Goal: Task Accomplishment & Management: Manage account settings

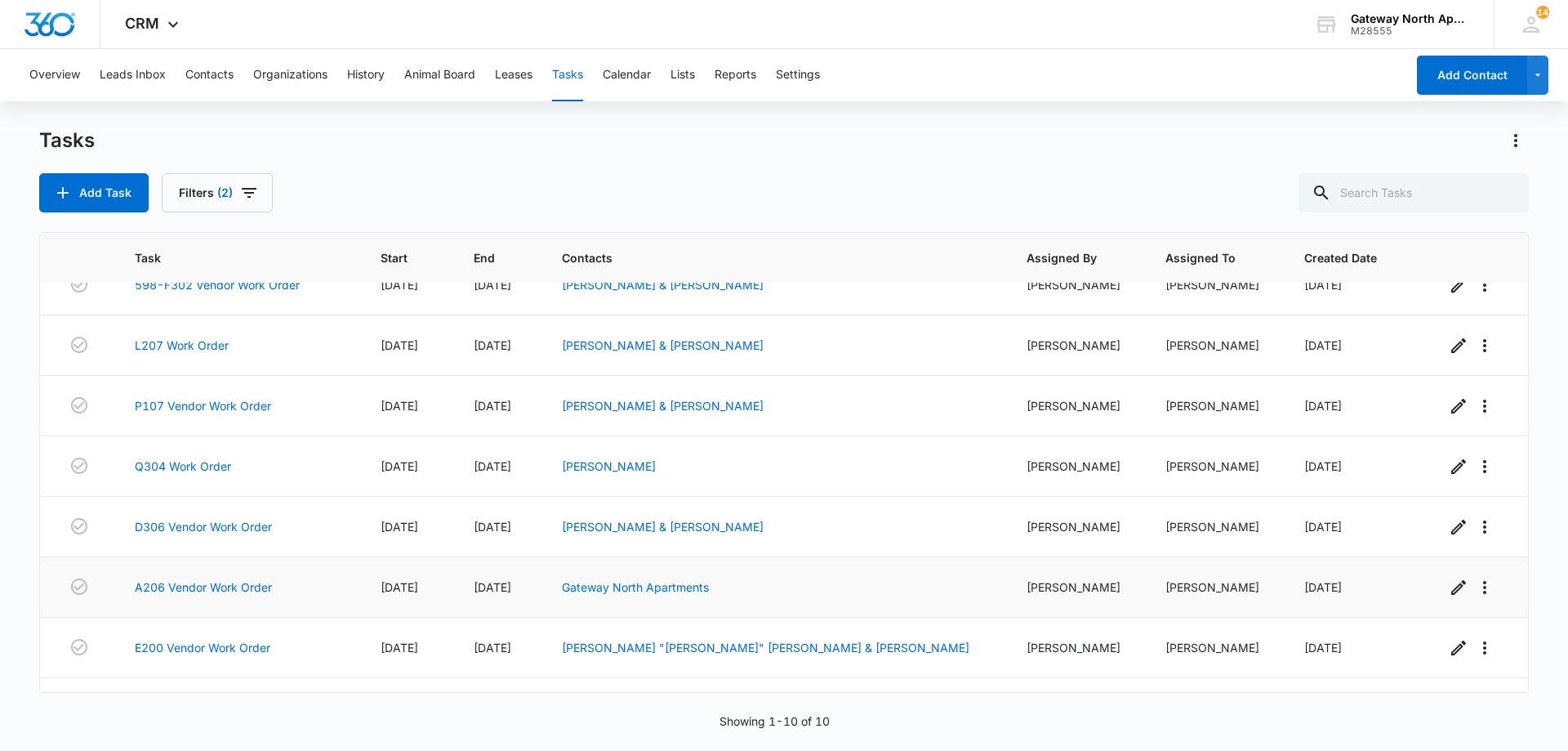
scroll to position [195, 0]
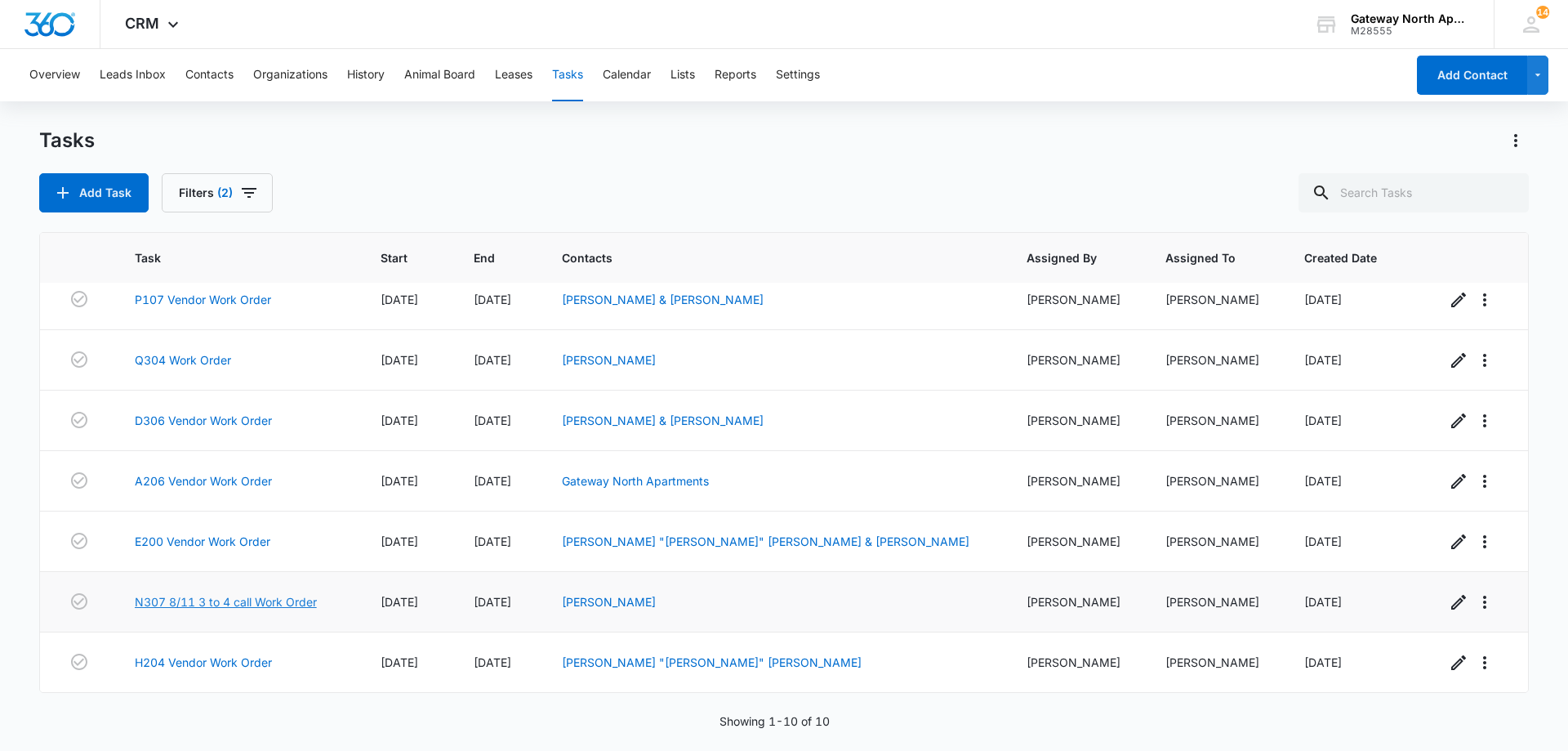
click at [259, 597] on link "N307 8/11 3 to 4 call Work Order" at bounding box center [226, 601] width 182 height 17
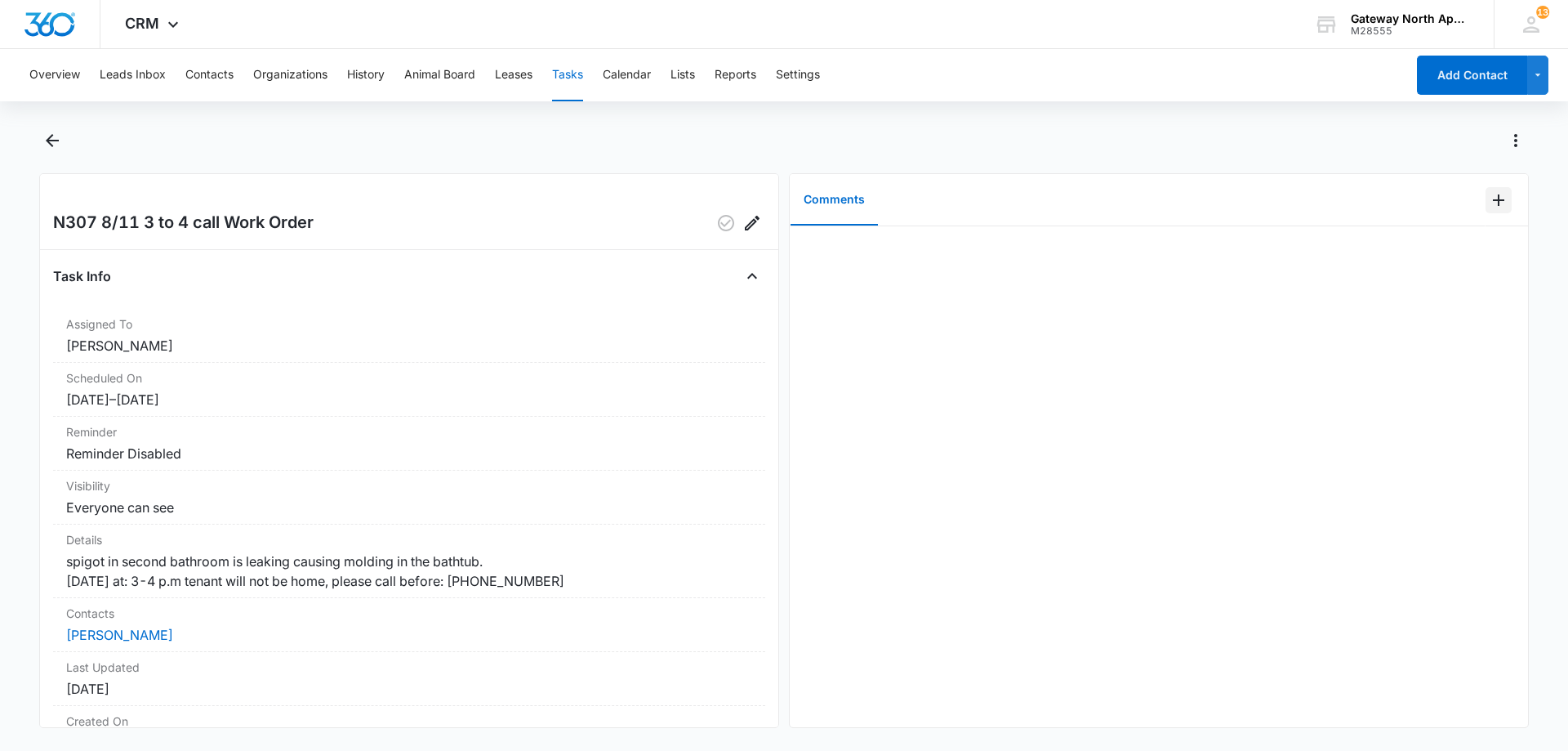
click at [1489, 206] on icon "Add Comment" at bounding box center [1499, 200] width 19 height 19
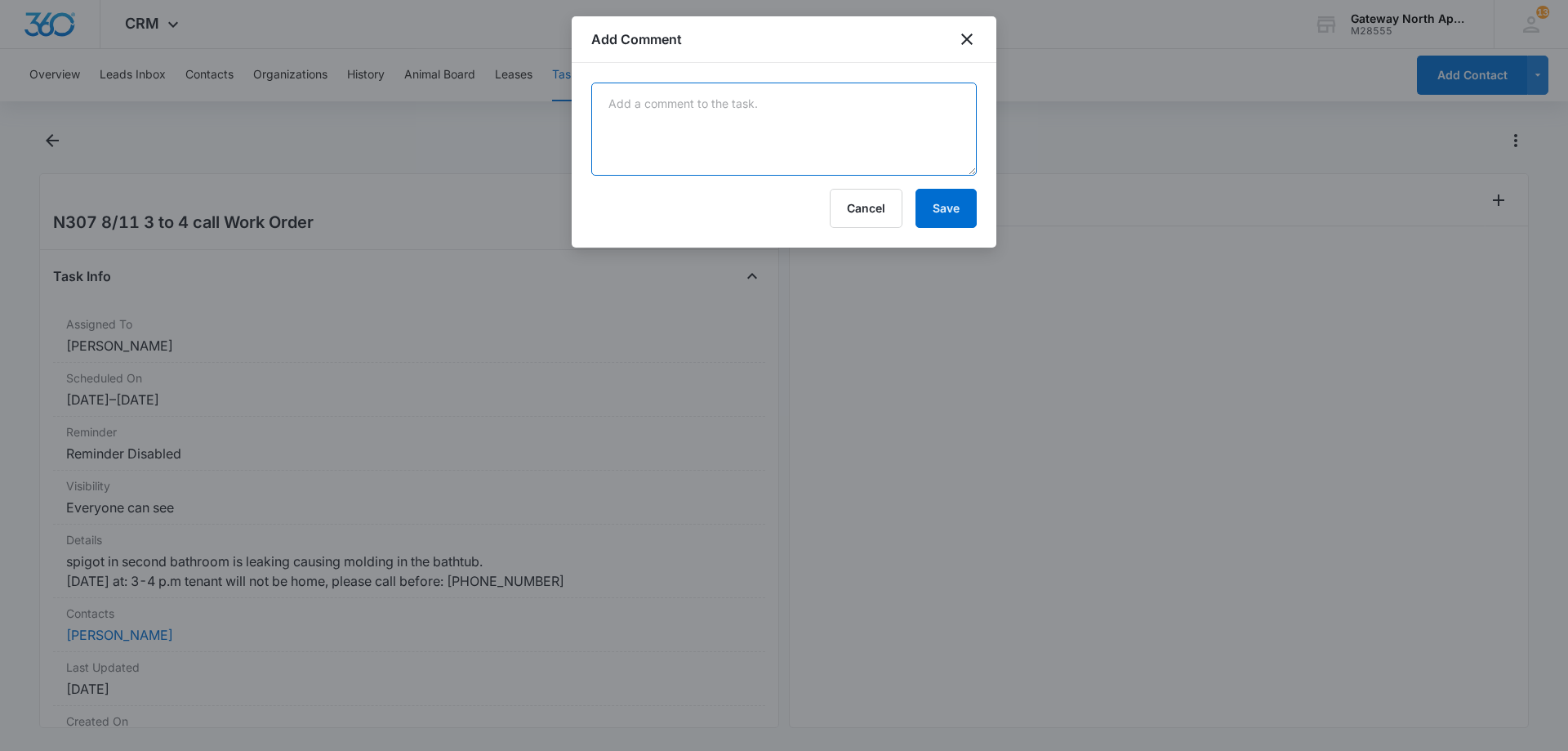
click at [702, 120] on textarea at bounding box center [784, 128] width 385 height 93
type textarea "tub cartridge new one installed"
click at [949, 202] on button "Save" at bounding box center [946, 209] width 61 height 39
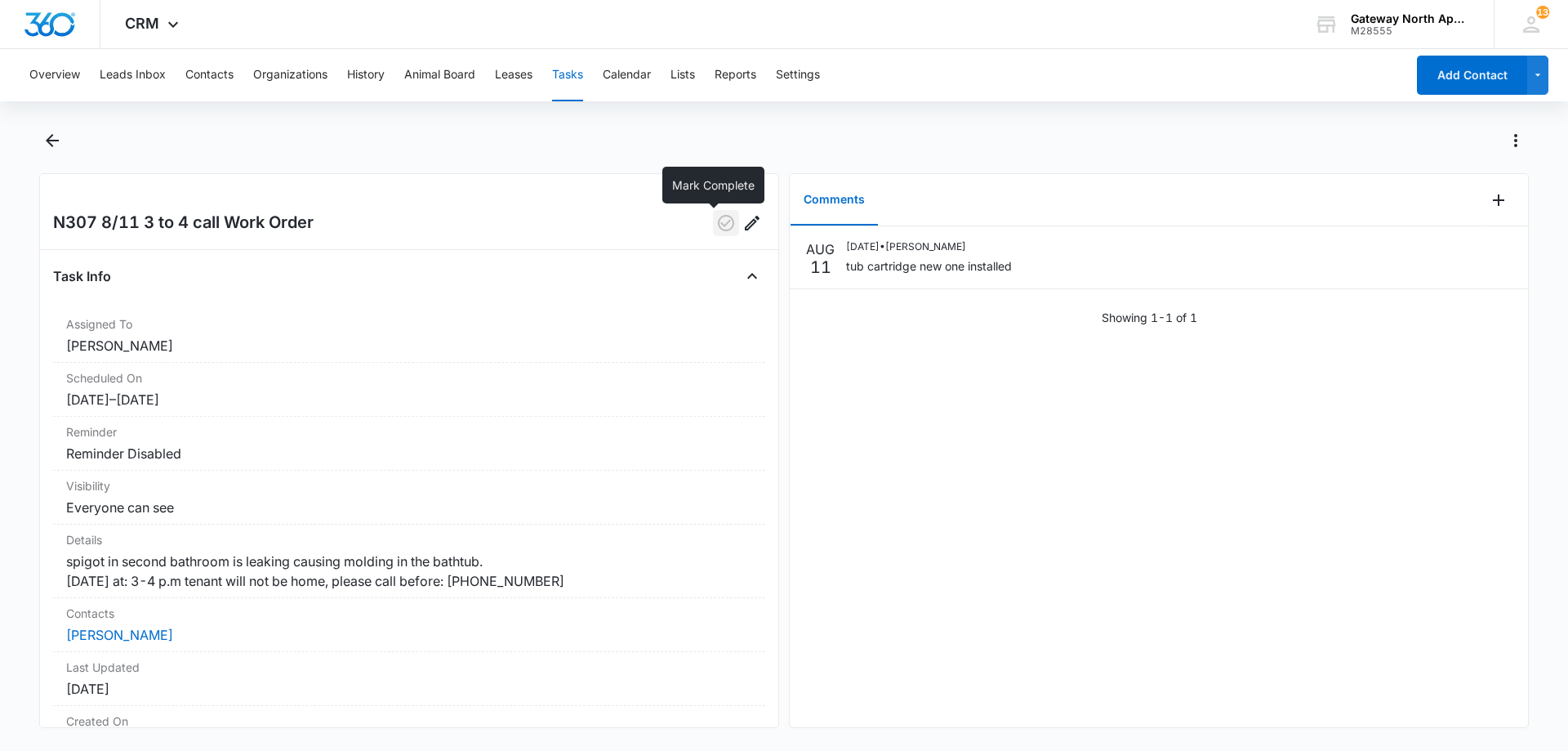
click at [718, 224] on icon "button" at bounding box center [726, 223] width 16 height 16
click at [53, 139] on icon "Back" at bounding box center [52, 140] width 19 height 19
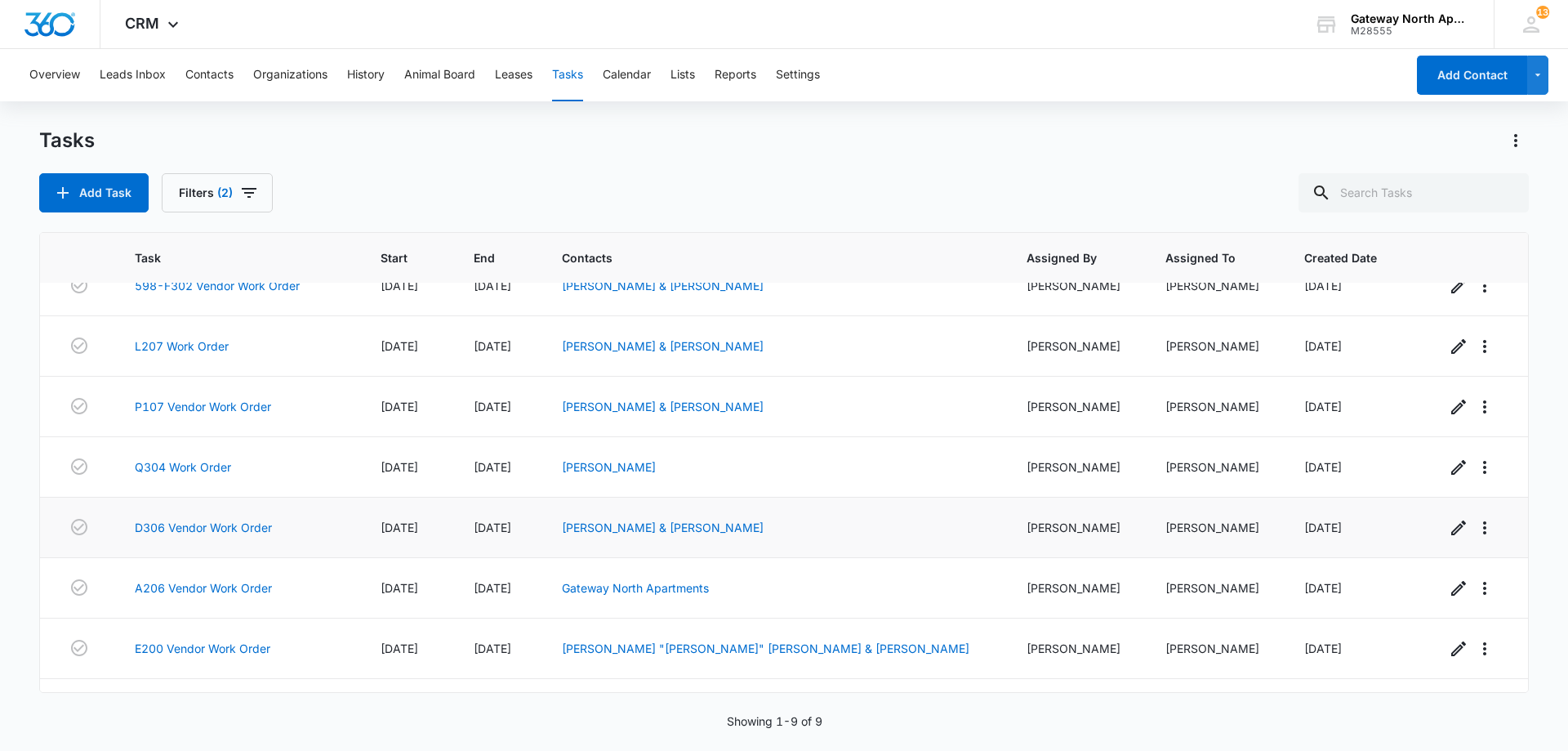
scroll to position [135, 0]
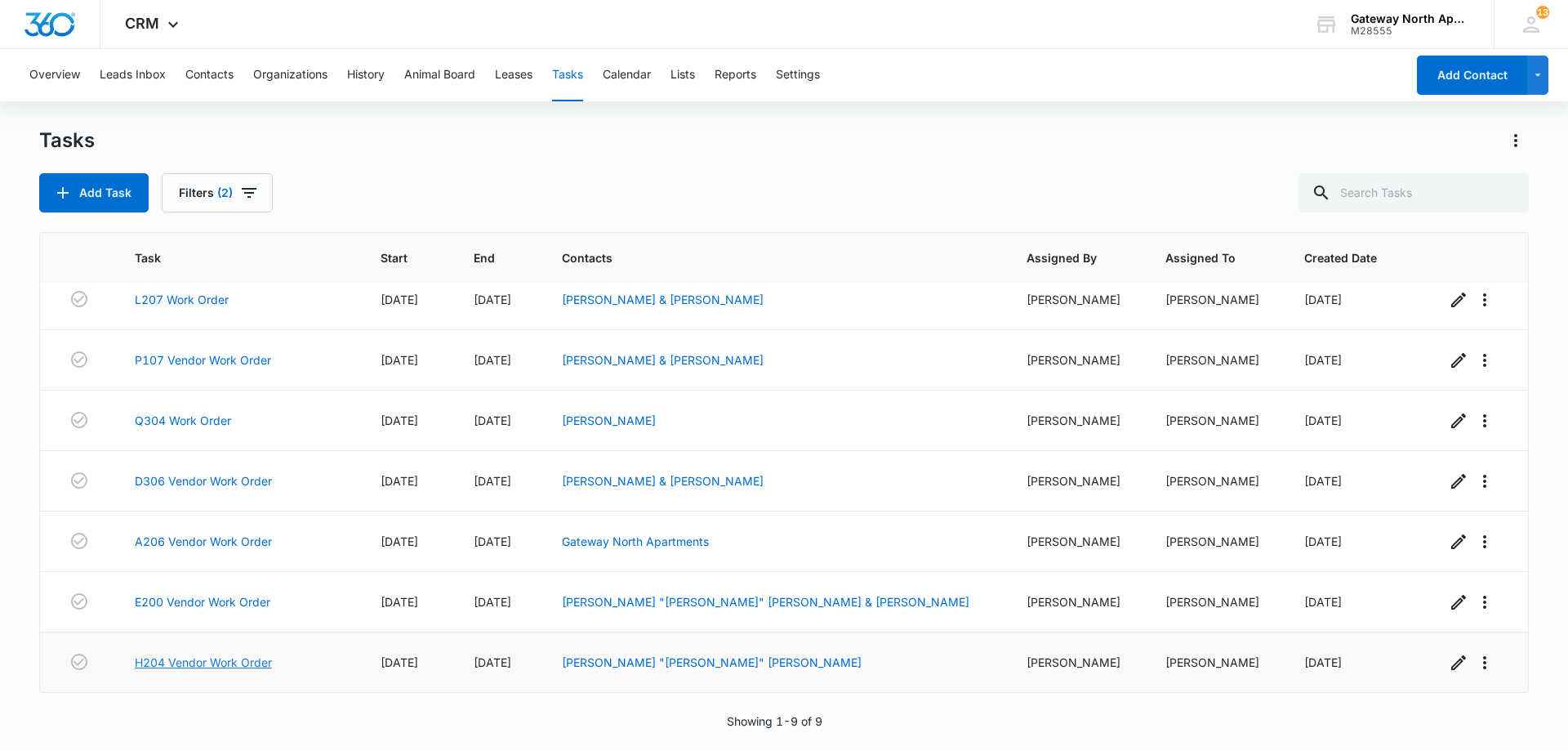
click at [237, 662] on link "H204 Vendor Work Order" at bounding box center [203, 662] width 137 height 17
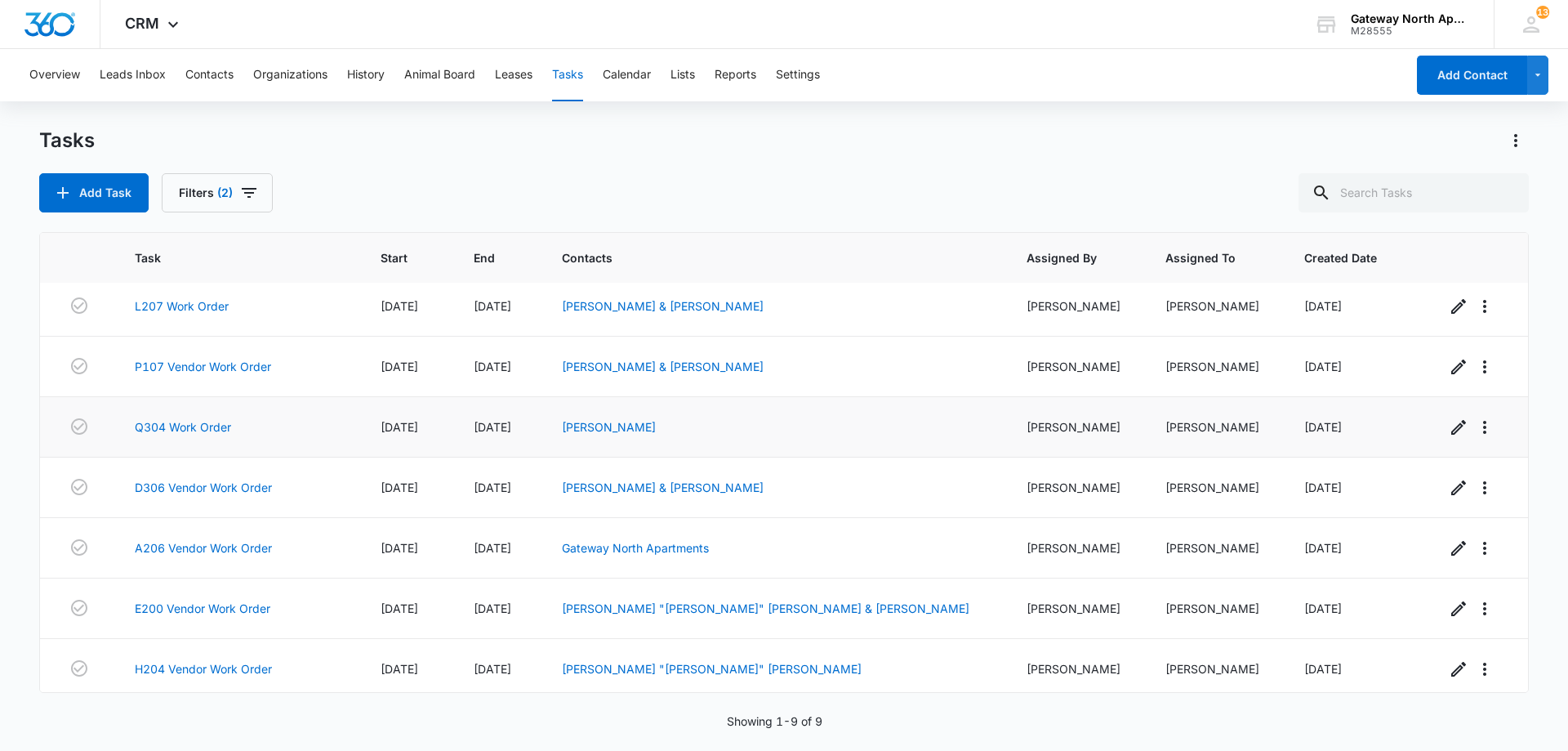
scroll to position [135, 0]
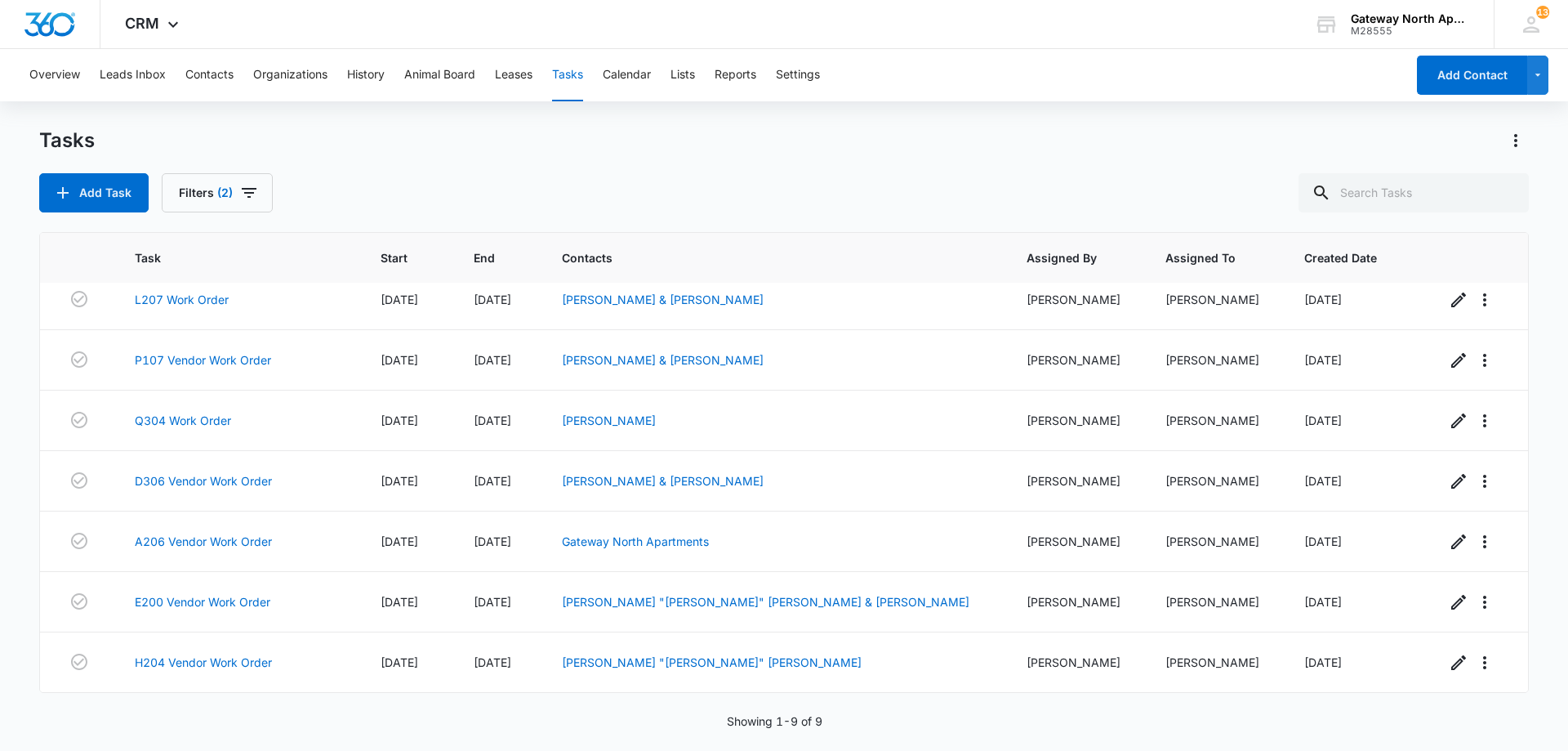
click at [648, 737] on div "Tasks Add Task Filters (2) Task Start End Contacts Assigned By Assigned To Crea…" at bounding box center [784, 438] width 1490 height 622
click at [655, 725] on div "Showing 1-9 of 9" at bounding box center [784, 720] width 1490 height 17
